Goal: Task Accomplishment & Management: Use online tool/utility

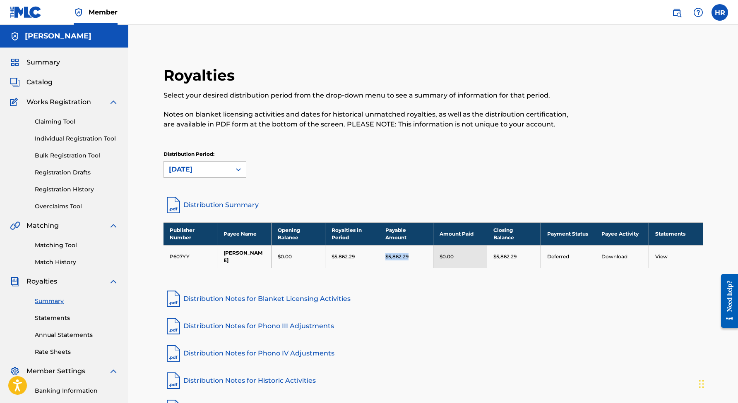
click at [56, 61] on span "Summary" at bounding box center [43, 63] width 34 height 10
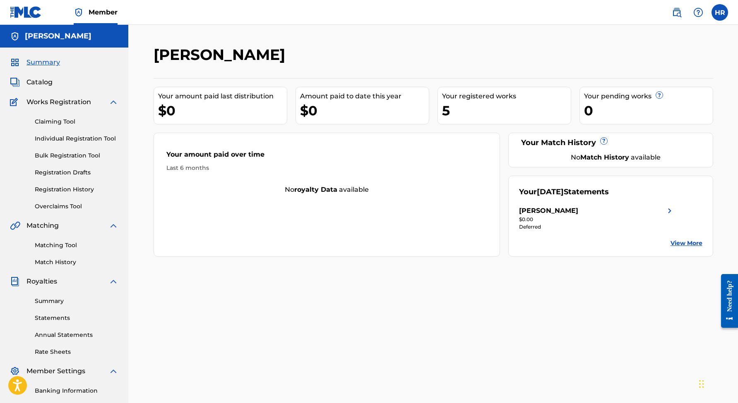
click at [49, 84] on span "Catalog" at bounding box center [39, 82] width 26 height 10
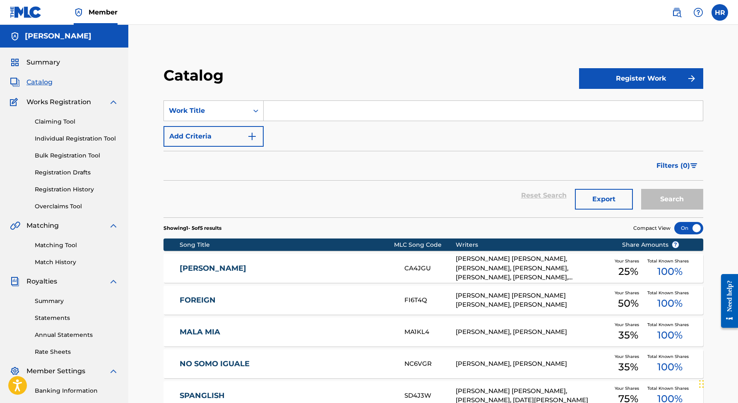
click at [49, 63] on span "Summary" at bounding box center [43, 63] width 34 height 10
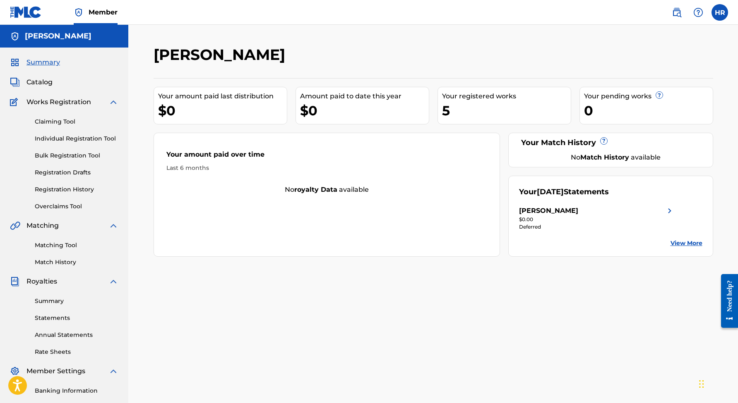
click at [677, 241] on link "View More" at bounding box center [686, 243] width 32 height 9
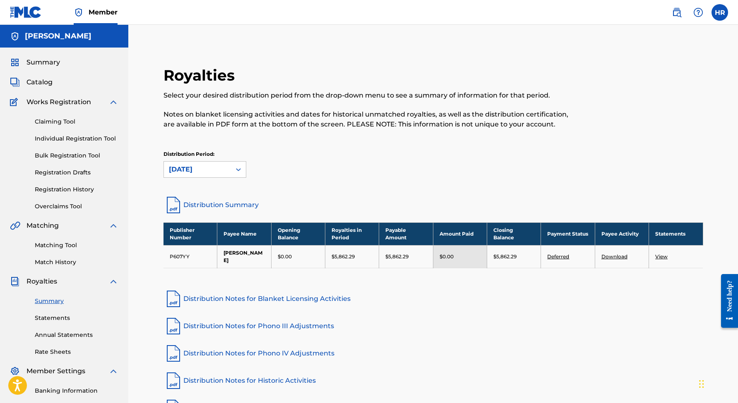
click at [562, 258] on link "Deferred" at bounding box center [558, 257] width 22 height 6
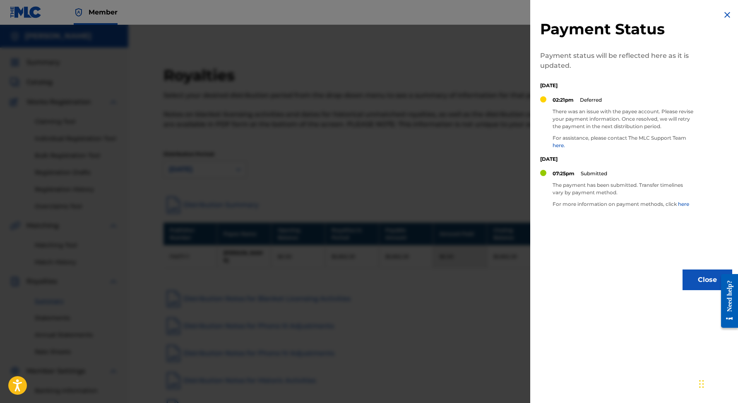
click at [576, 93] on div "Payment Status Payment status will be reflected here as it is updated. Saturday…" at bounding box center [636, 150] width 212 height 300
click at [703, 289] on button "Close" at bounding box center [707, 280] width 50 height 21
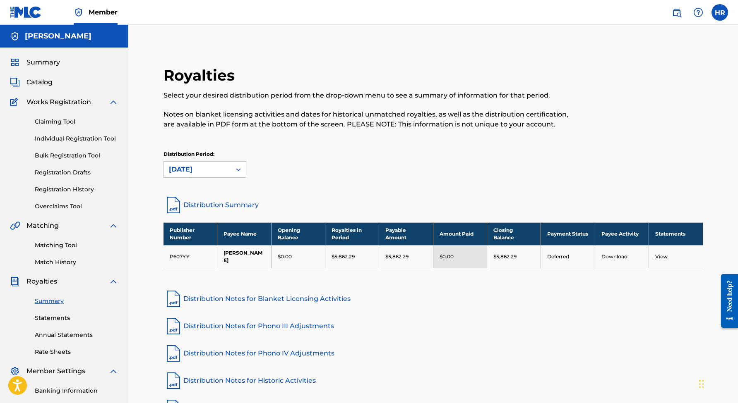
click at [660, 257] on link "View" at bounding box center [661, 257] width 12 height 6
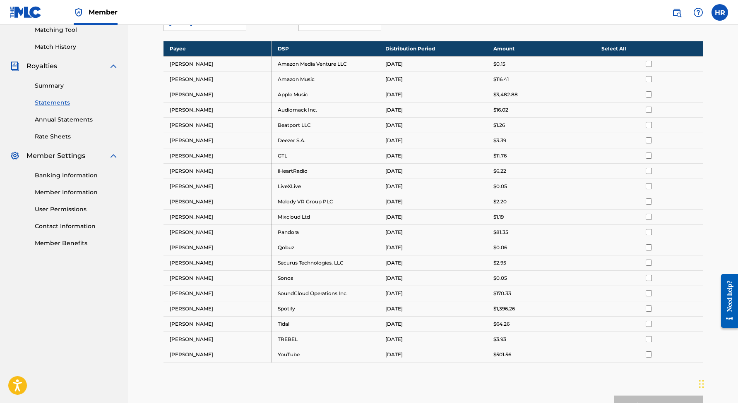
scroll to position [226, 0]
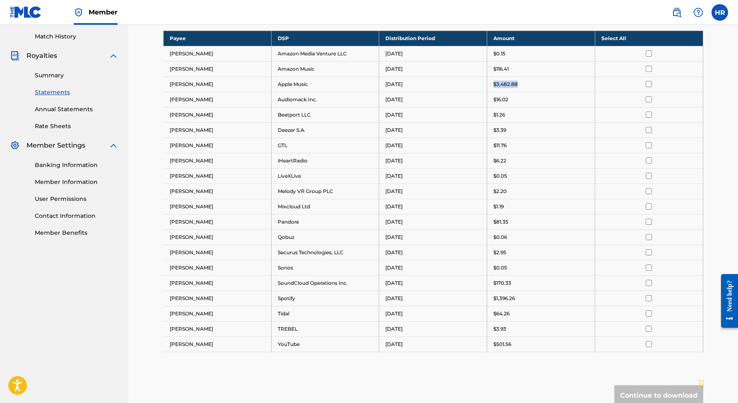
drag, startPoint x: 518, startPoint y: 86, endPoint x: 491, endPoint y: 85, distance: 27.3
click at [491, 85] on td "$3,482.88" at bounding box center [541, 84] width 108 height 15
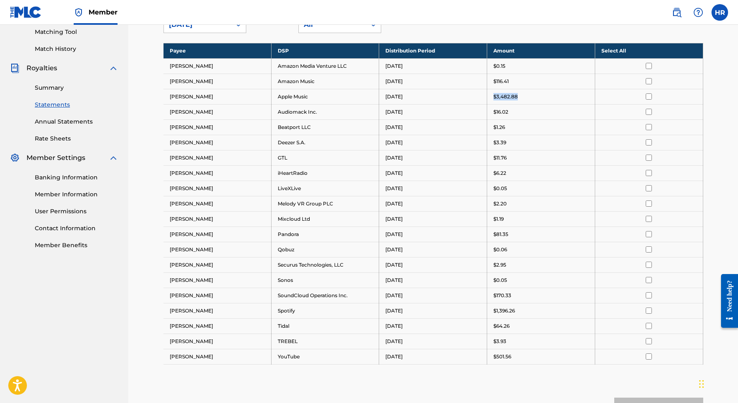
scroll to position [156, 0]
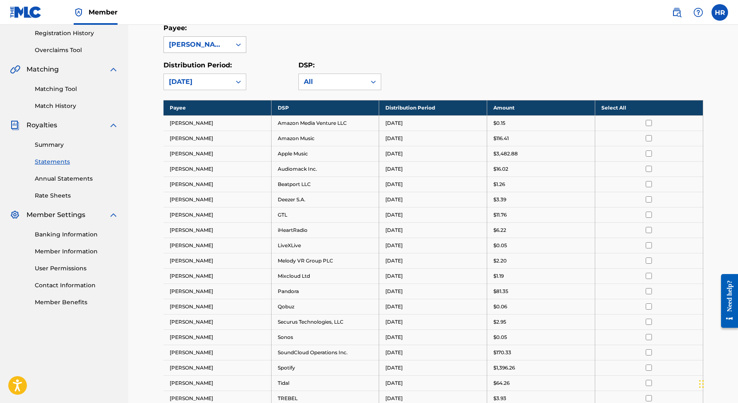
click at [204, 46] on div "[PERSON_NAME]" at bounding box center [197, 45] width 57 height 10
click at [269, 62] on div "Distribution Period: August 2025" at bounding box center [230, 75] width 135 height 30
click at [47, 148] on link "Summary" at bounding box center [77, 145] width 84 height 9
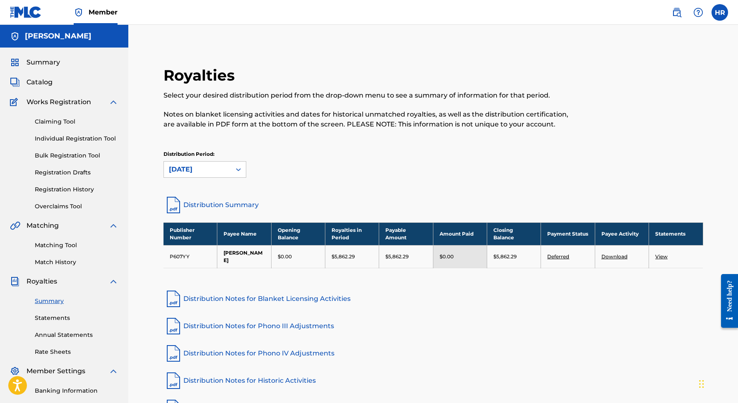
scroll to position [23, 0]
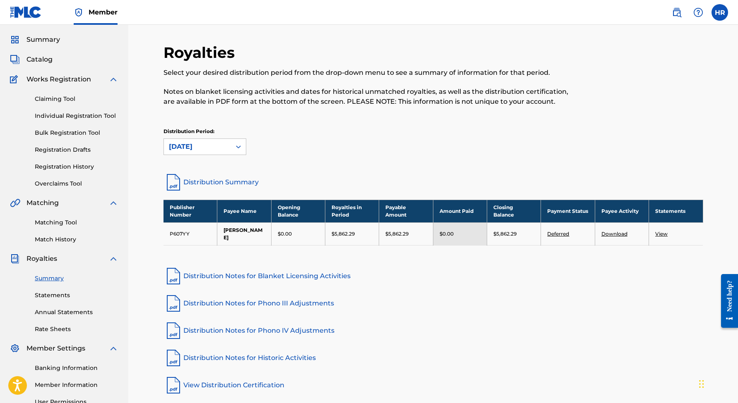
click at [58, 311] on link "Annual Statements" at bounding box center [77, 312] width 84 height 9
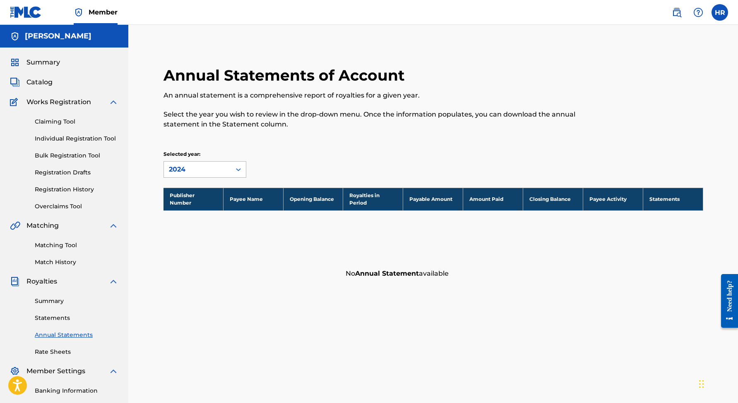
click at [191, 173] on div "2024" at bounding box center [197, 170] width 57 height 10
click at [190, 204] on div "2023" at bounding box center [205, 209] width 82 height 21
click at [190, 165] on div "2023" at bounding box center [197, 170] width 57 height 10
click at [43, 57] on div "Summary Catalog Works Registration Claiming Tool Individual Registration Tool B…" at bounding box center [64, 261] width 128 height 426
click at [43, 61] on span "Summary" at bounding box center [43, 63] width 34 height 10
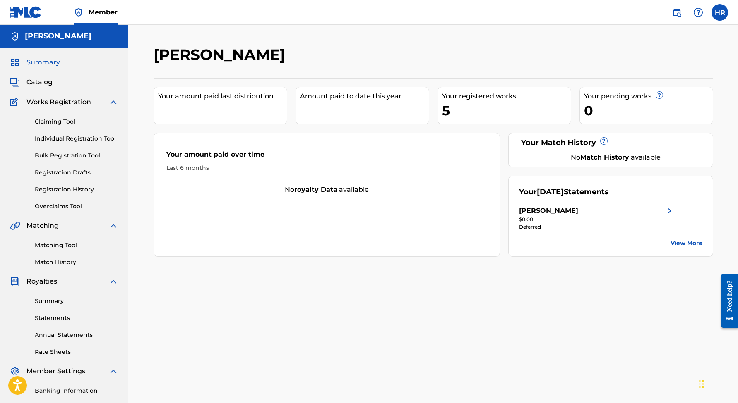
click at [575, 199] on div "Your August 2025 Statements Henry Antonio Rivas $0.00 Deferred View More" at bounding box center [610, 216] width 205 height 81
click at [672, 213] on img at bounding box center [669, 211] width 10 height 10
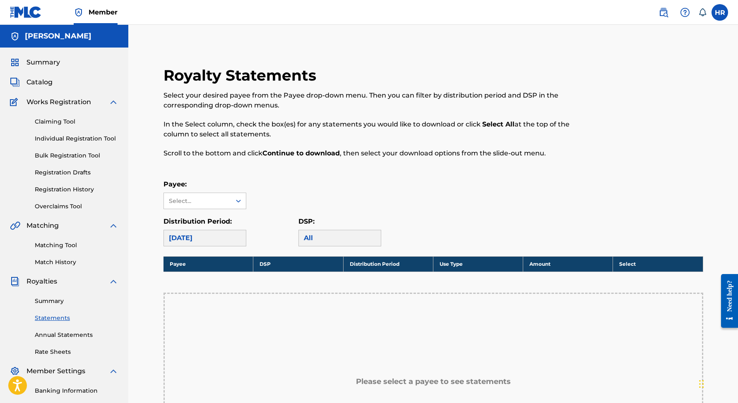
click at [41, 59] on span "Summary" at bounding box center [43, 63] width 34 height 10
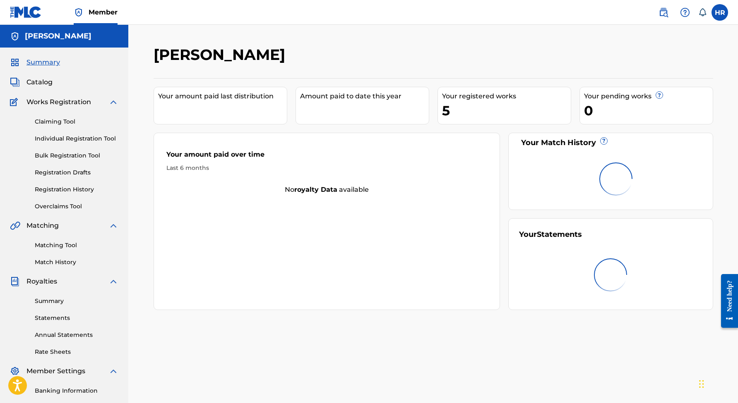
click at [41, 83] on span "Catalog" at bounding box center [39, 82] width 26 height 10
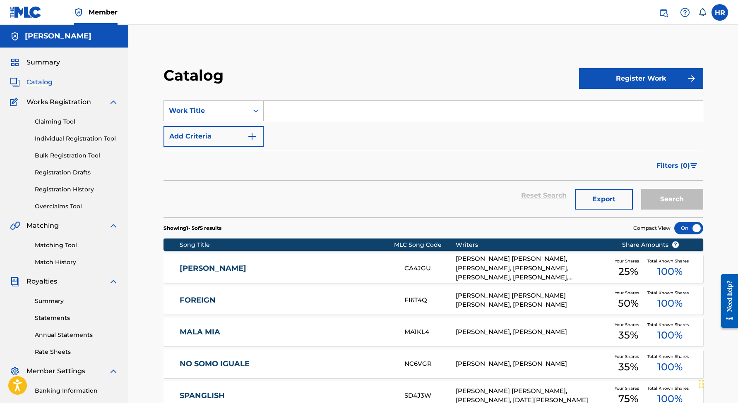
click at [355, 120] on input "Search Form" at bounding box center [483, 111] width 439 height 20
click at [65, 64] on div "Summary" at bounding box center [64, 63] width 108 height 10
click at [67, 123] on link "Claiming Tool" at bounding box center [77, 122] width 84 height 9
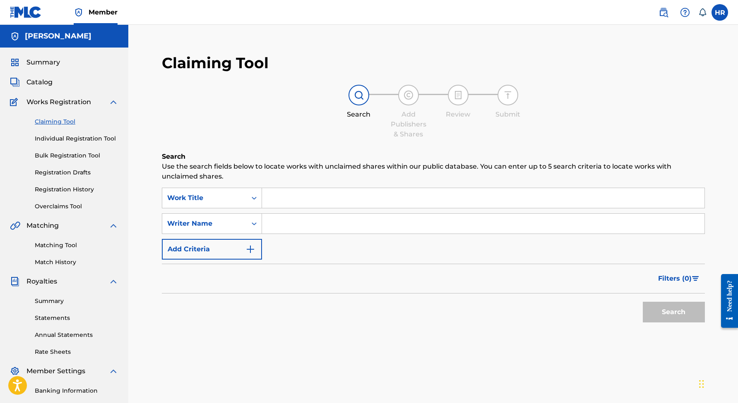
click at [285, 190] on input "Search Form" at bounding box center [483, 198] width 442 height 20
click at [287, 220] on input "Search Form" at bounding box center [483, 224] width 442 height 20
type input "E"
type input "DESTOVEN"
click at [295, 204] on input "Search Form" at bounding box center [483, 198] width 442 height 20
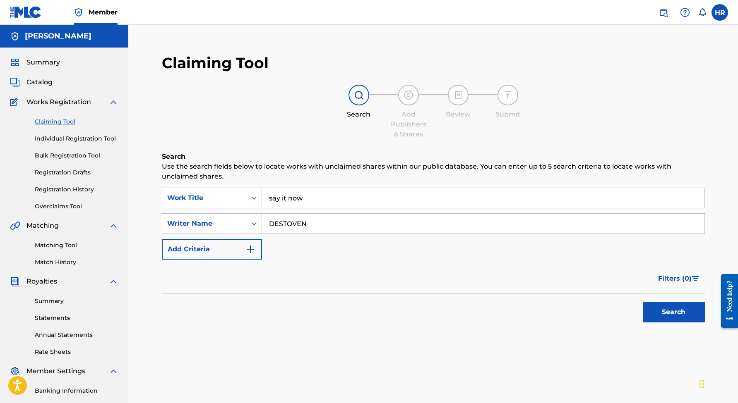
drag, startPoint x: 290, startPoint y: 198, endPoint x: 272, endPoint y: 198, distance: 18.2
click at [273, 198] on input "say it now" at bounding box center [483, 198] width 442 height 20
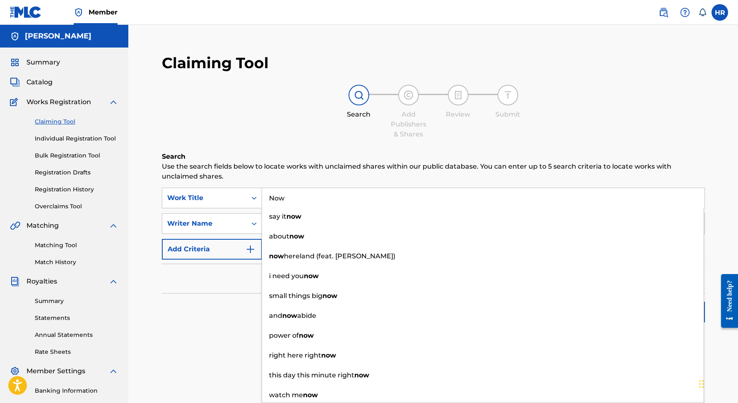
type input "Now"
click at [484, 152] on h6 "Search" at bounding box center [433, 157] width 543 height 10
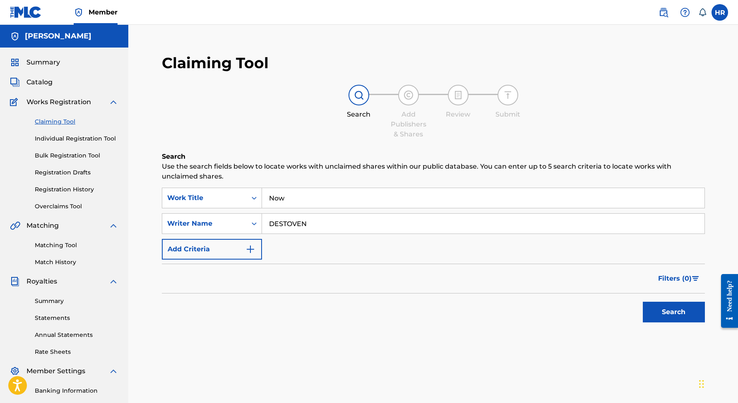
click at [670, 326] on div "Search" at bounding box center [671, 310] width 66 height 33
click at [670, 320] on button "Search" at bounding box center [674, 312] width 62 height 21
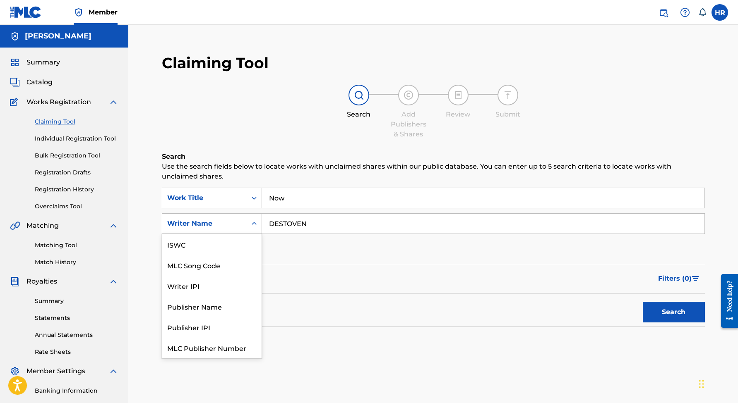
click at [247, 232] on div "Search Form" at bounding box center [254, 224] width 15 height 20
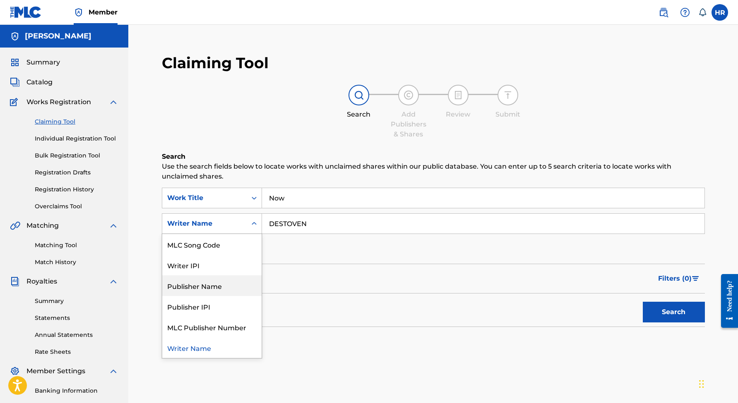
scroll to position [3, 0]
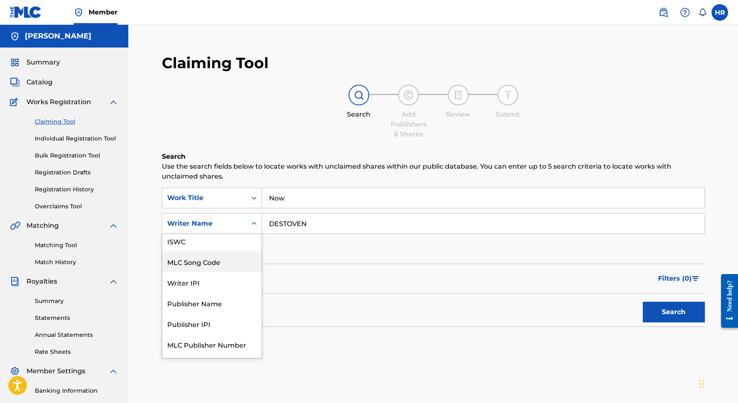
click at [329, 263] on form "SearchWithCriteria3ec5ed81-2187-458e-9341-fa1ae932abfb Work Title Now SearchWit…" at bounding box center [433, 257] width 543 height 139
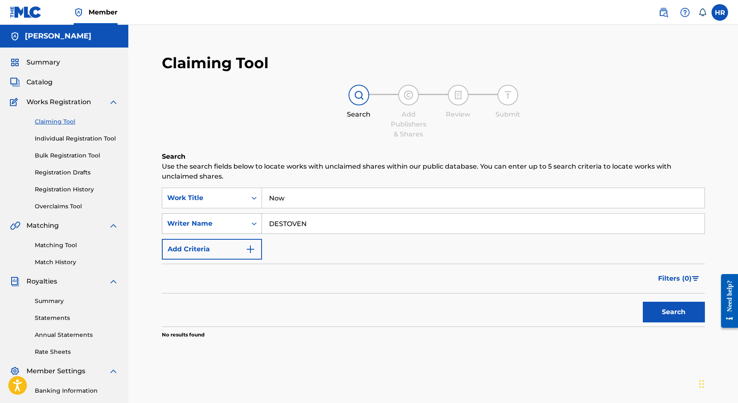
drag, startPoint x: 323, startPoint y: 221, endPoint x: 242, endPoint y: 221, distance: 81.5
click at [242, 221] on div "SearchWithCriteria8c88211f-56fb-4f7b-ab6f-09e921e402f7 Writer Name DESTOVEN" at bounding box center [433, 223] width 543 height 21
click at [673, 312] on button "Search" at bounding box center [674, 312] width 62 height 21
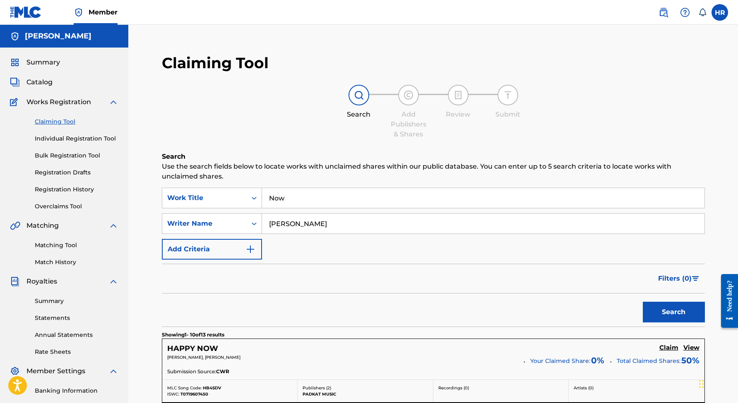
scroll to position [0, 0]
click at [310, 221] on input "[PERSON_NAME]" at bounding box center [483, 224] width 442 height 20
click at [323, 221] on input "DESTEVON" at bounding box center [483, 224] width 442 height 20
type input "DESTEVON [PERSON_NAME]"
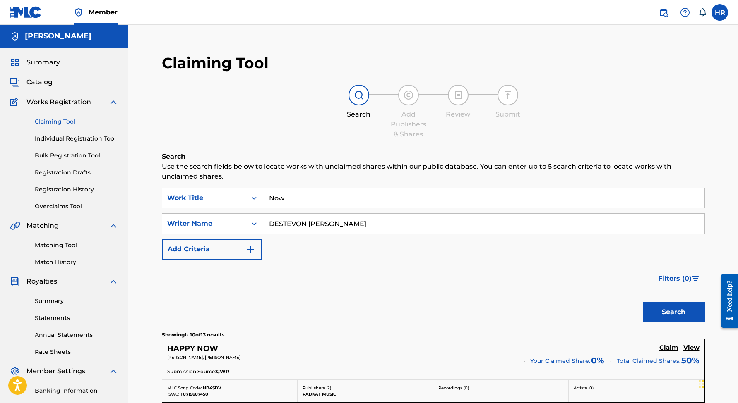
click at [673, 312] on button "Search" at bounding box center [674, 312] width 62 height 21
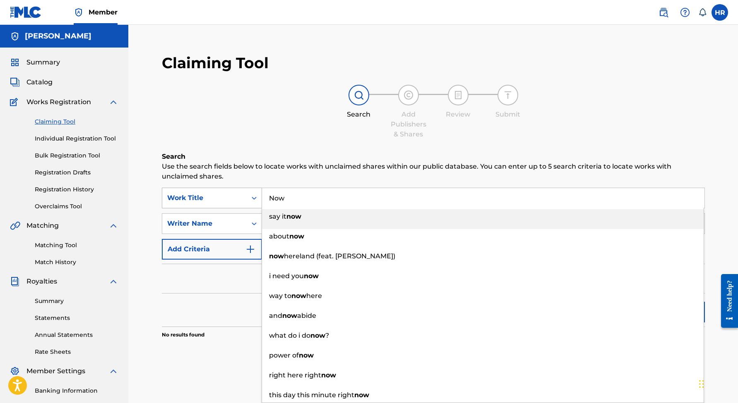
drag, startPoint x: 327, startPoint y: 190, endPoint x: 243, endPoint y: 189, distance: 84.0
click at [243, 189] on div "SearchWithCriteria3ec5ed81-2187-458e-9341-fa1ae932abfb Work Title Now say it no…" at bounding box center [433, 198] width 543 height 21
click at [283, 201] on input "Now" at bounding box center [483, 198] width 442 height 20
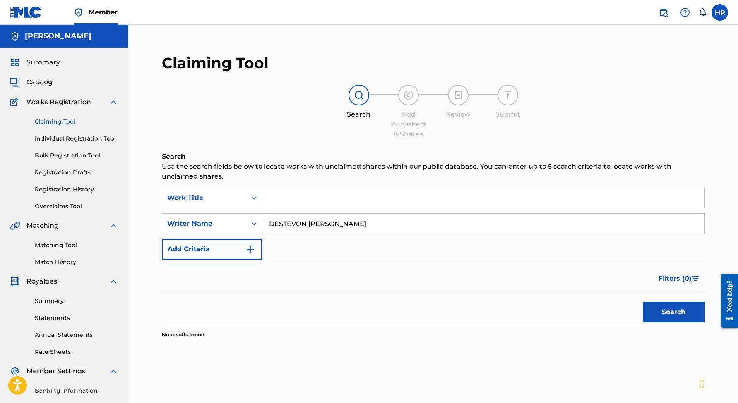
click at [673, 312] on button "Search" at bounding box center [674, 312] width 62 height 21
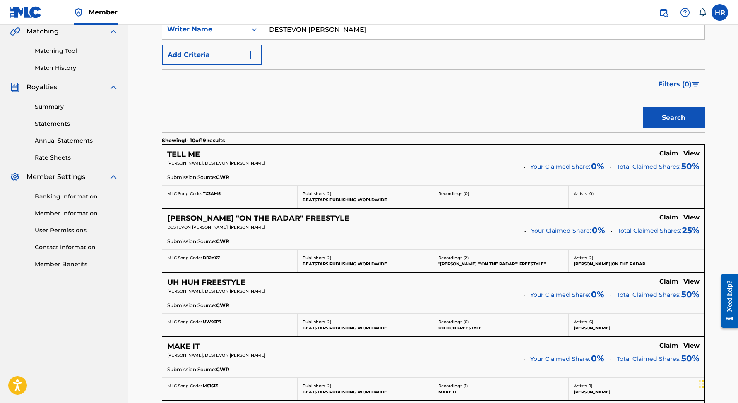
scroll to position [231, 0]
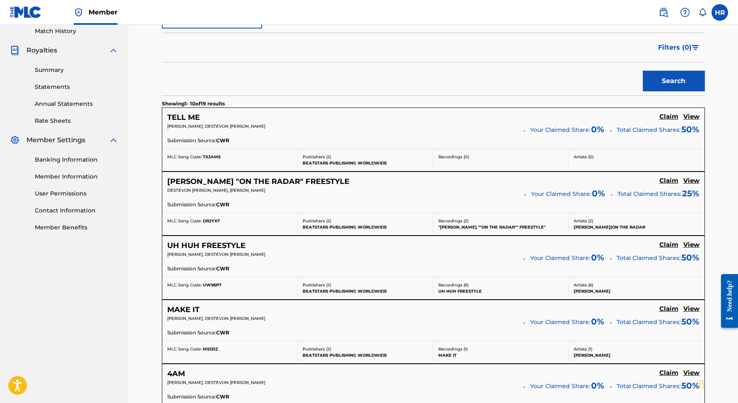
click at [217, 179] on h5 "[PERSON_NAME] "ON THE RADAR" FREESTYLE" at bounding box center [258, 182] width 182 height 10
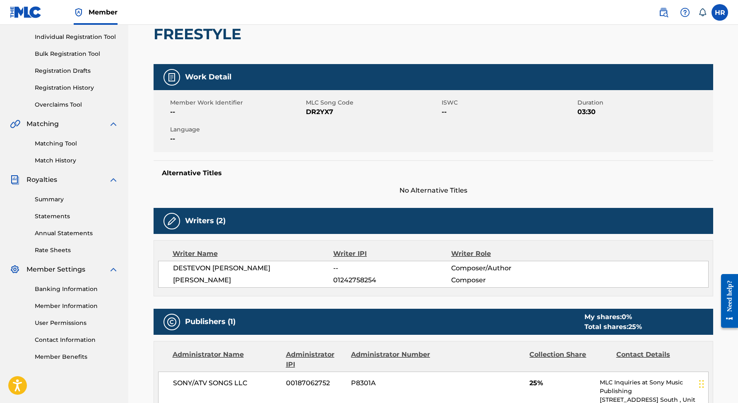
scroll to position [102, 0]
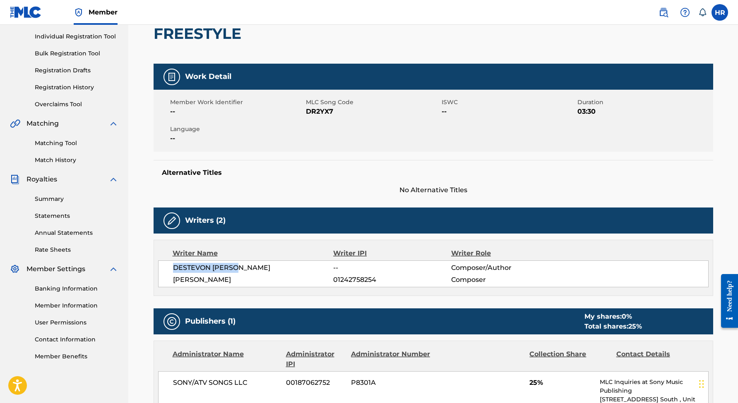
drag, startPoint x: 173, startPoint y: 250, endPoint x: 243, endPoint y: 249, distance: 70.3
click at [243, 263] on span "DESTEVON [PERSON_NAME]" at bounding box center [253, 268] width 161 height 10
copy span "DESTEVON [PERSON_NAME]"
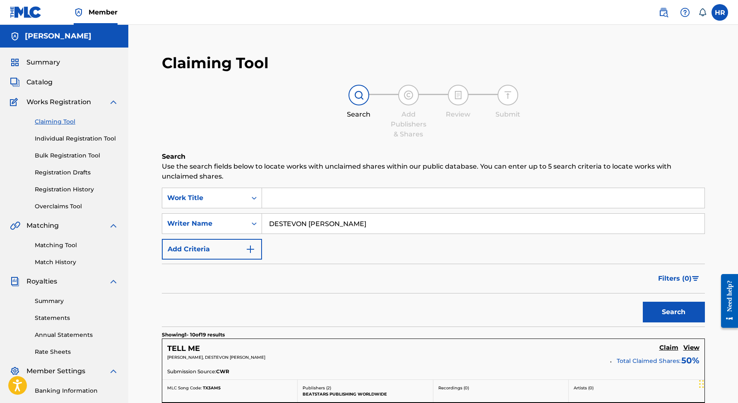
click at [349, 225] on input "DESTEVON [PERSON_NAME]" at bounding box center [483, 224] width 442 height 20
click at [673, 312] on button "Search" at bounding box center [674, 312] width 62 height 21
click at [319, 200] on input "Search Form" at bounding box center [483, 198] width 442 height 20
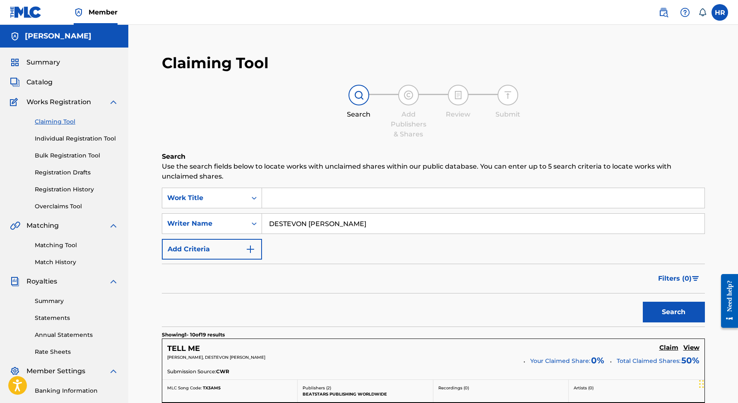
type input "D"
drag, startPoint x: 290, startPoint y: 201, endPoint x: 252, endPoint y: 201, distance: 37.2
click at [254, 201] on div "SearchWithCriteria3ec5ed81-2187-458e-9341-fa1ae932abfb Work Title say it now" at bounding box center [433, 198] width 543 height 21
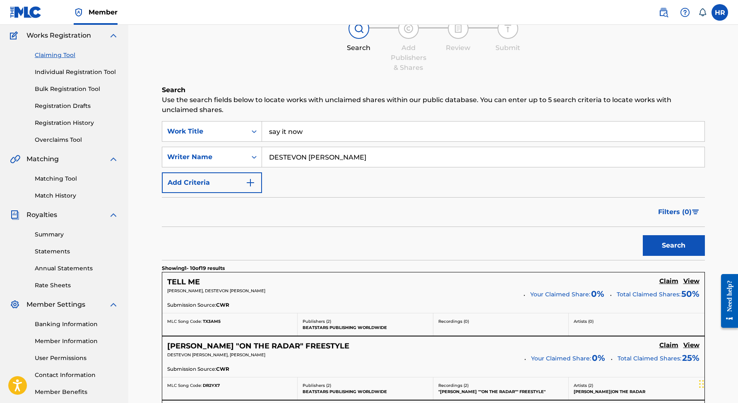
scroll to position [84, 0]
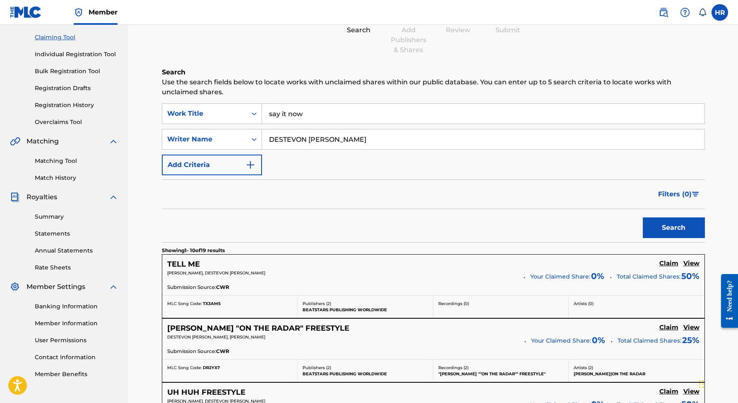
click at [673, 231] on button "Search" at bounding box center [674, 228] width 62 height 21
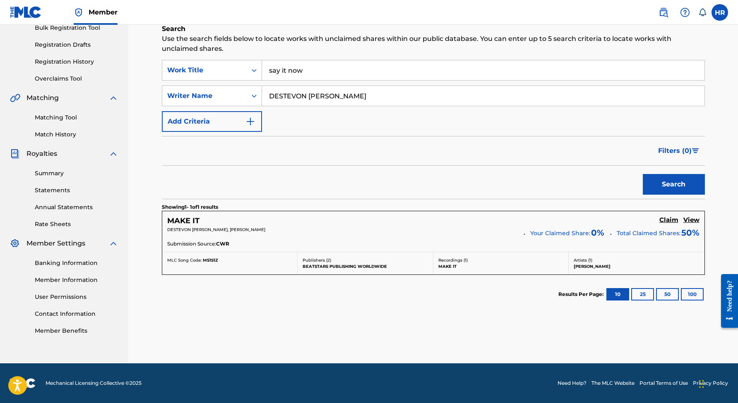
scroll to position [128, 0]
click at [310, 71] on input "say it now" at bounding box center [483, 70] width 442 height 20
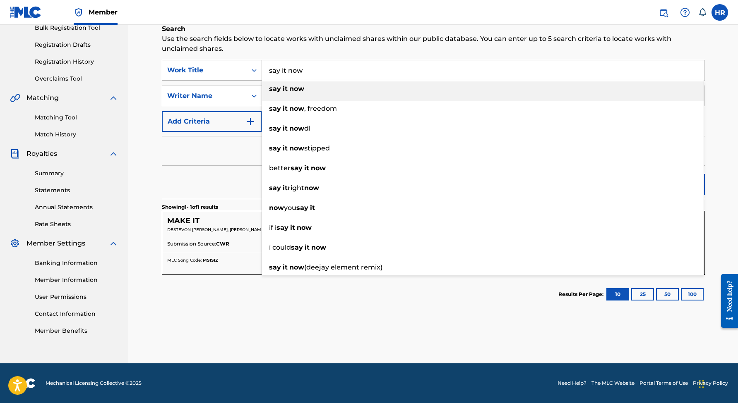
drag, startPoint x: 289, startPoint y: 70, endPoint x: 252, endPoint y: 70, distance: 37.2
click at [253, 70] on div "SearchWithCriteria3ec5ed81-2187-458e-9341-fa1ae932abfb Work Title say it now sa…" at bounding box center [433, 70] width 543 height 21
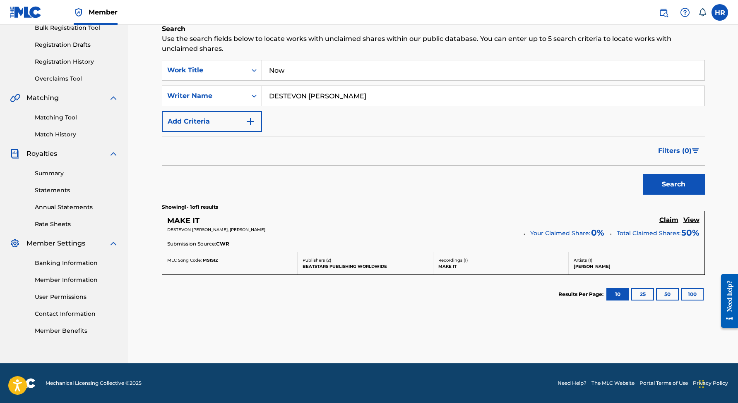
click at [192, 168] on div "Search" at bounding box center [433, 182] width 543 height 33
click at [670, 187] on button "Search" at bounding box center [674, 184] width 62 height 21
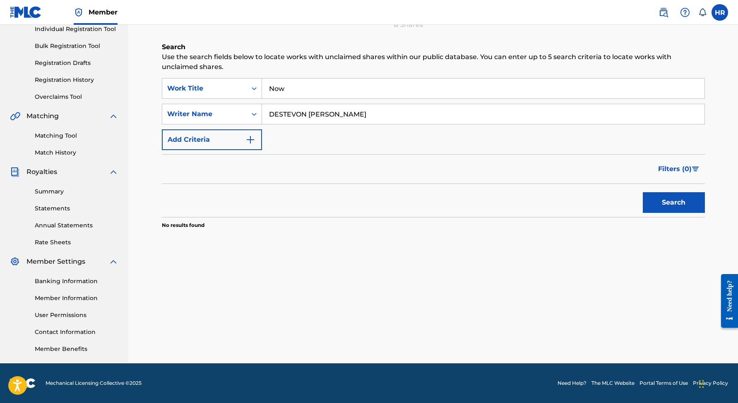
click at [288, 88] on input "Now" at bounding box center [483, 89] width 442 height 20
type input "N"
type input "E"
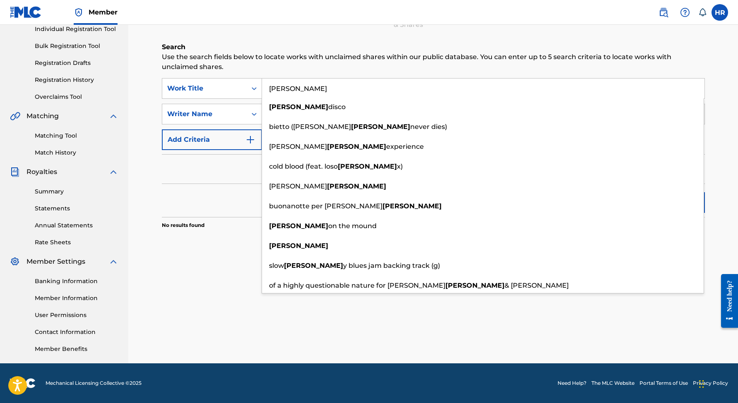
click at [237, 264] on div "Search Use the search fields below to locate works with unclaimed shares within…" at bounding box center [433, 156] width 543 height 228
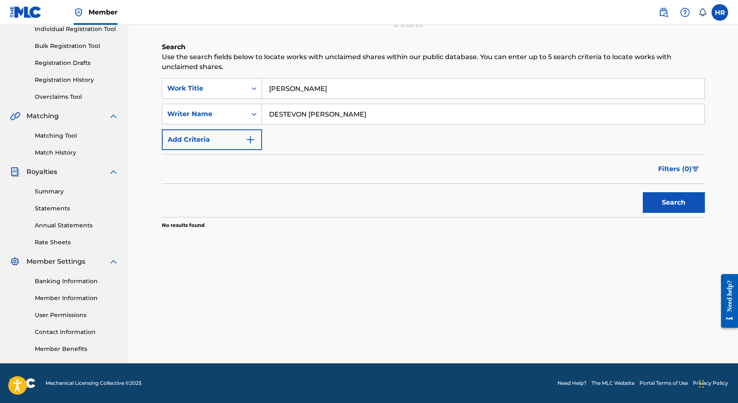
click at [661, 203] on button "Search" at bounding box center [674, 202] width 62 height 21
click at [299, 88] on input "[PERSON_NAME]" at bounding box center [483, 89] width 442 height 20
type input "h"
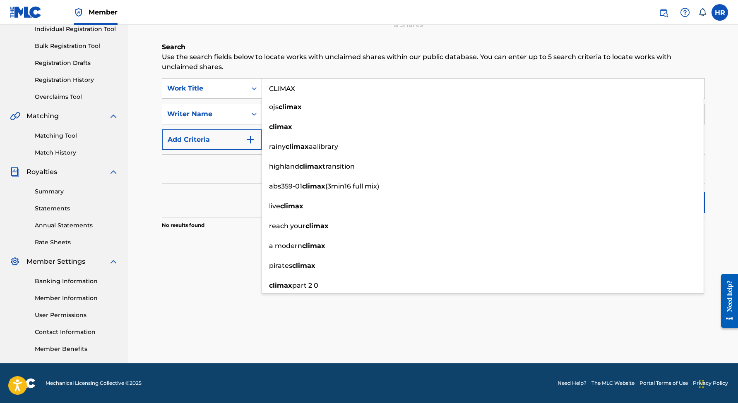
click at [223, 143] on button "Add Criteria" at bounding box center [212, 140] width 100 height 21
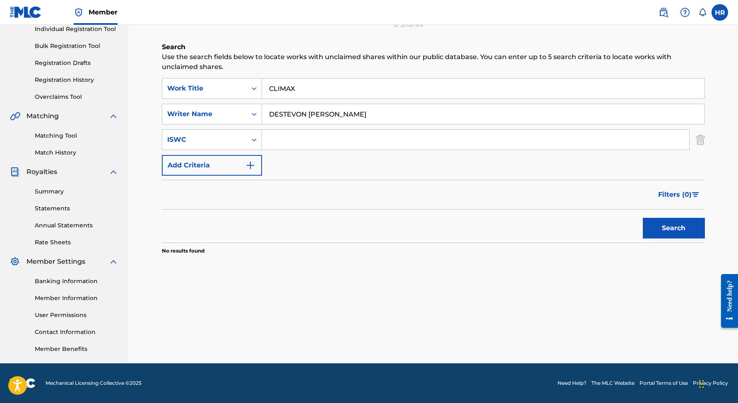
click at [675, 225] on button "Search" at bounding box center [674, 228] width 62 height 21
click at [673, 229] on button "Search" at bounding box center [674, 228] width 62 height 21
click at [673, 230] on div "Search" at bounding box center [671, 226] width 66 height 33
click at [673, 230] on button "Search" at bounding box center [674, 228] width 62 height 21
click at [333, 84] on input "CLIMAX" at bounding box center [483, 89] width 442 height 20
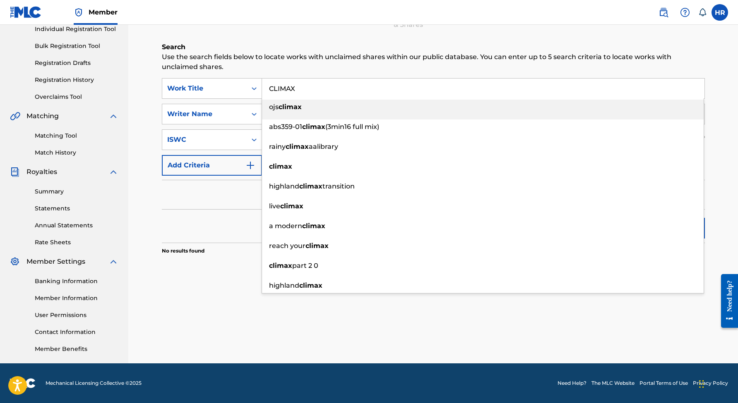
click at [332, 85] on input "CLIMAX" at bounding box center [483, 89] width 442 height 20
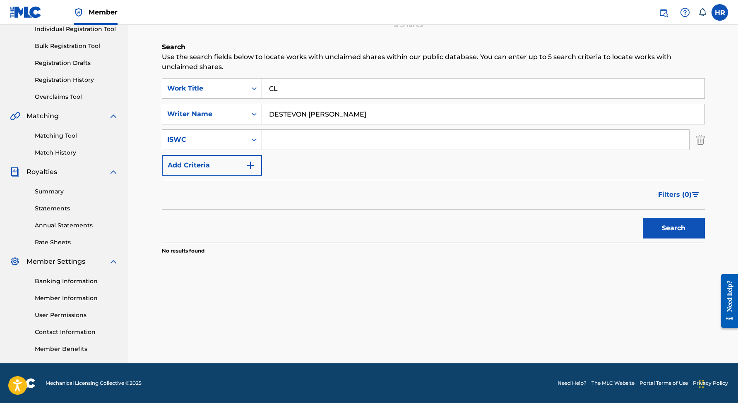
type input "C"
click at [688, 237] on button "Search" at bounding box center [674, 228] width 62 height 21
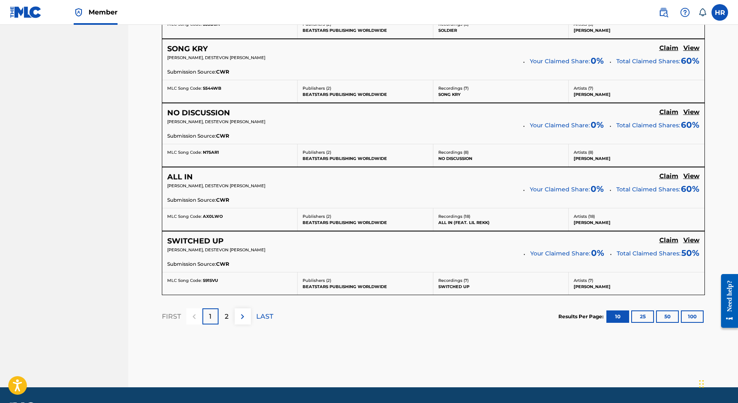
scroll to position [713, 0]
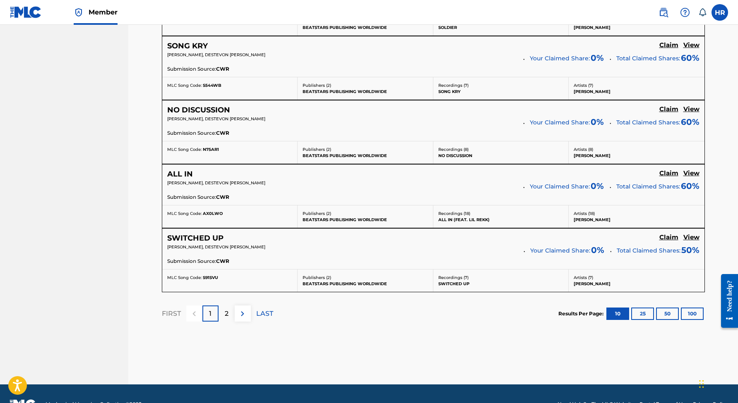
click at [228, 311] on div "2" at bounding box center [226, 314] width 16 height 16
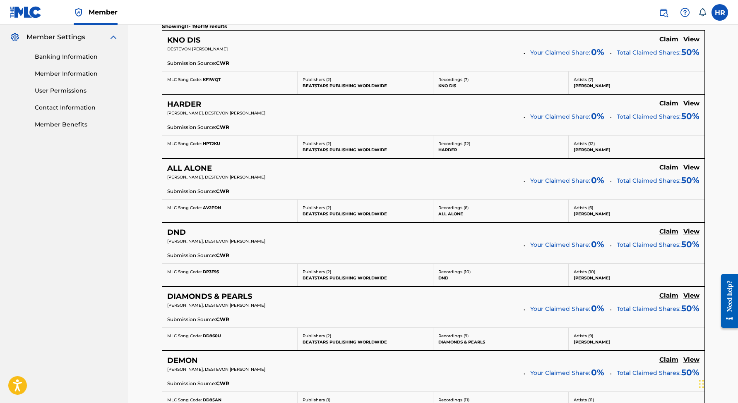
scroll to position [267, 0]
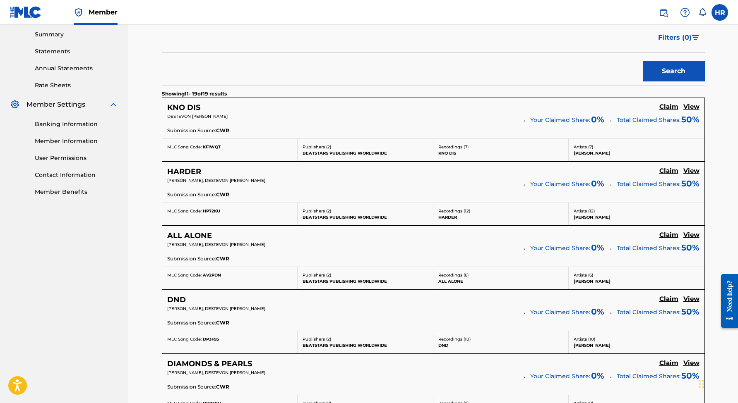
click at [193, 175] on h5 "HARDER" at bounding box center [184, 172] width 34 height 10
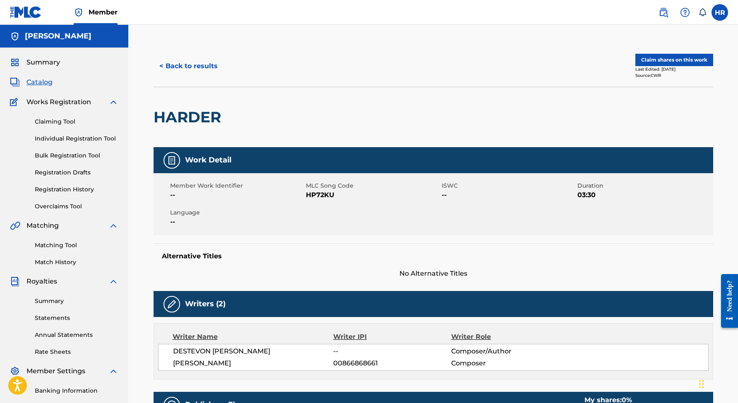
click at [43, 63] on span "Summary" at bounding box center [43, 63] width 34 height 10
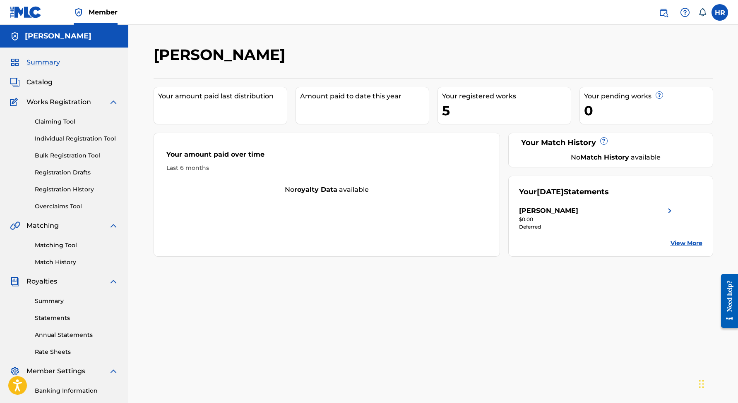
click at [726, 11] on label at bounding box center [719, 12] width 17 height 17
click at [720, 12] on input "HR [PERSON_NAME] [EMAIL_ADDRESS][DOMAIN_NAME] Notification Preferences Profile …" at bounding box center [720, 12] width 0 height 0
click at [655, 86] on link "Notification Preferences" at bounding box center [660, 88] width 61 height 7
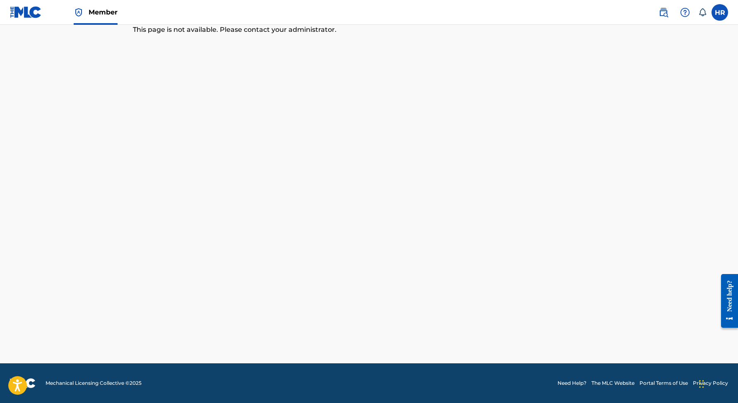
click at [725, 12] on label at bounding box center [719, 12] width 17 height 17
click at [720, 12] on input "HR [PERSON_NAME] [EMAIL_ADDRESS][DOMAIN_NAME] Notification Preferences Profile …" at bounding box center [720, 12] width 0 height 0
click at [643, 102] on link "Profile" at bounding box center [638, 102] width 17 height 7
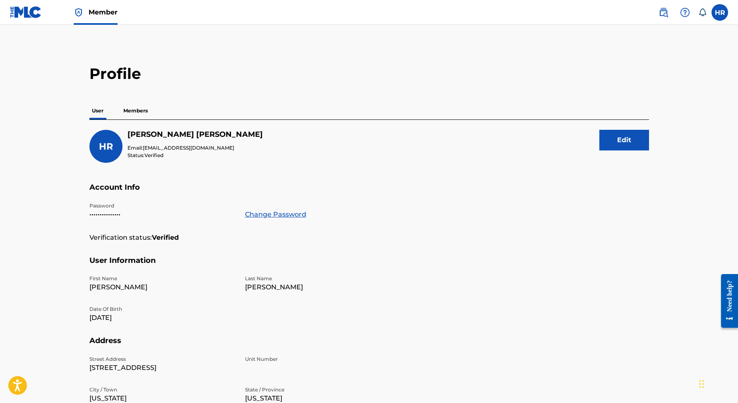
click at [142, 112] on p "Members" at bounding box center [135, 110] width 29 height 17
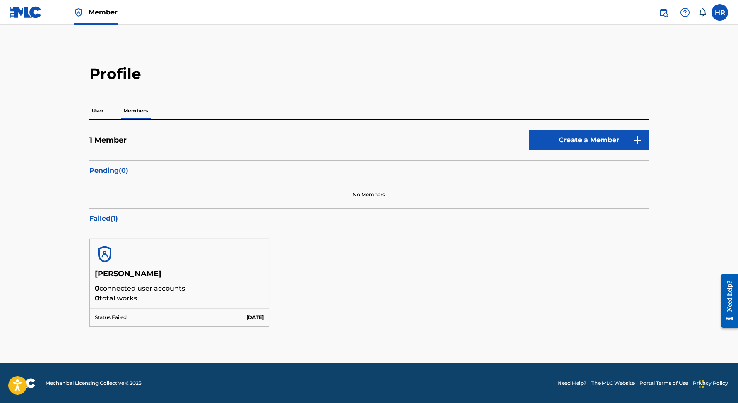
click at [96, 132] on div "1 Member Create a Member" at bounding box center [368, 145] width 559 height 31
click at [96, 115] on p "User" at bounding box center [97, 110] width 17 height 17
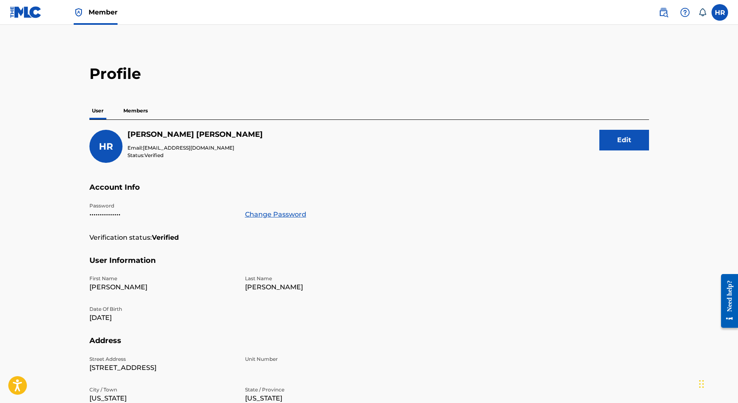
click at [41, 9] on img at bounding box center [26, 12] width 32 height 12
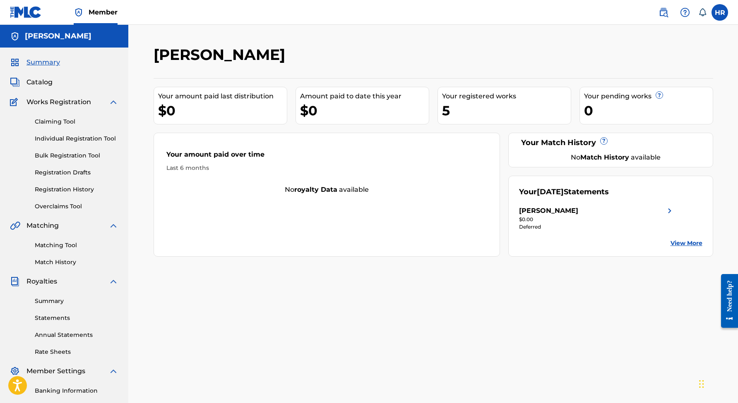
click at [655, 98] on div "Your pending works ?" at bounding box center [648, 96] width 129 height 10
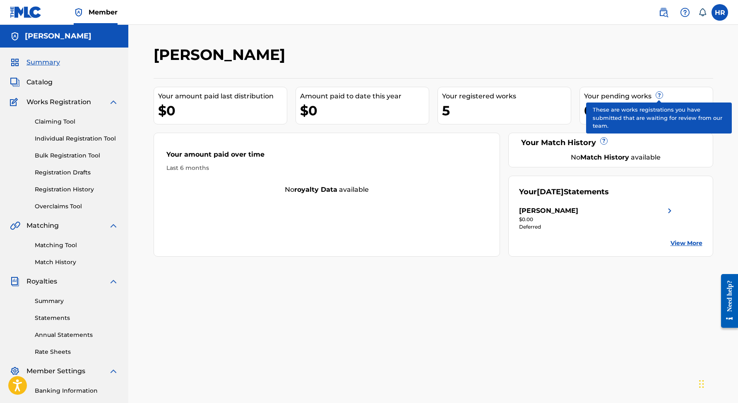
click at [657, 94] on span "?" at bounding box center [659, 95] width 7 height 7
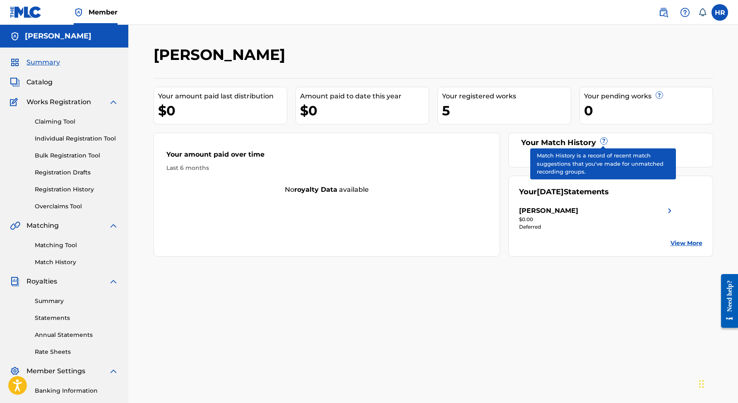
click at [600, 142] on span "?" at bounding box center [603, 141] width 7 height 7
